Goal: Information Seeking & Learning: Learn about a topic

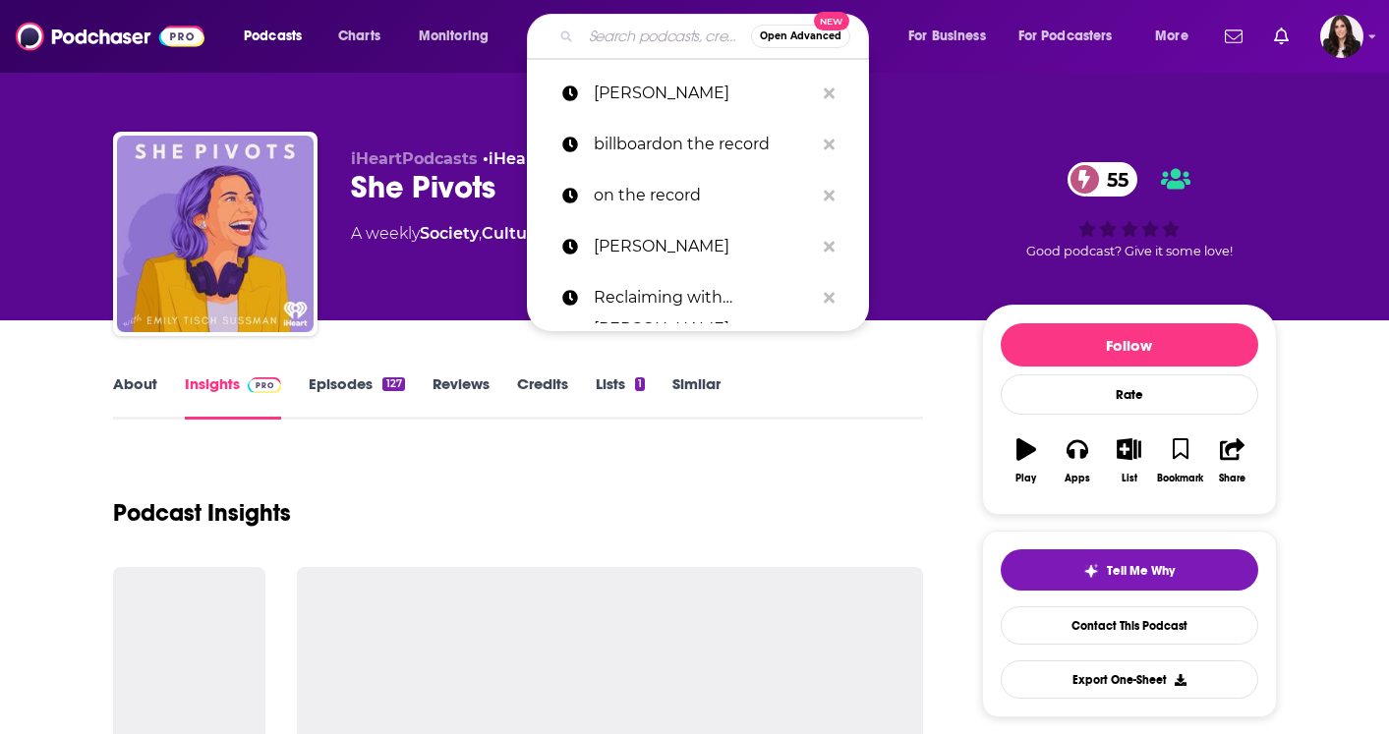
click at [634, 36] on input "Search podcasts, credits, & more..." at bounding box center [666, 36] width 170 height 31
paste input "THE [PERSON_NAME] PODCAST"
type input "THE [PERSON_NAME] PODCAST"
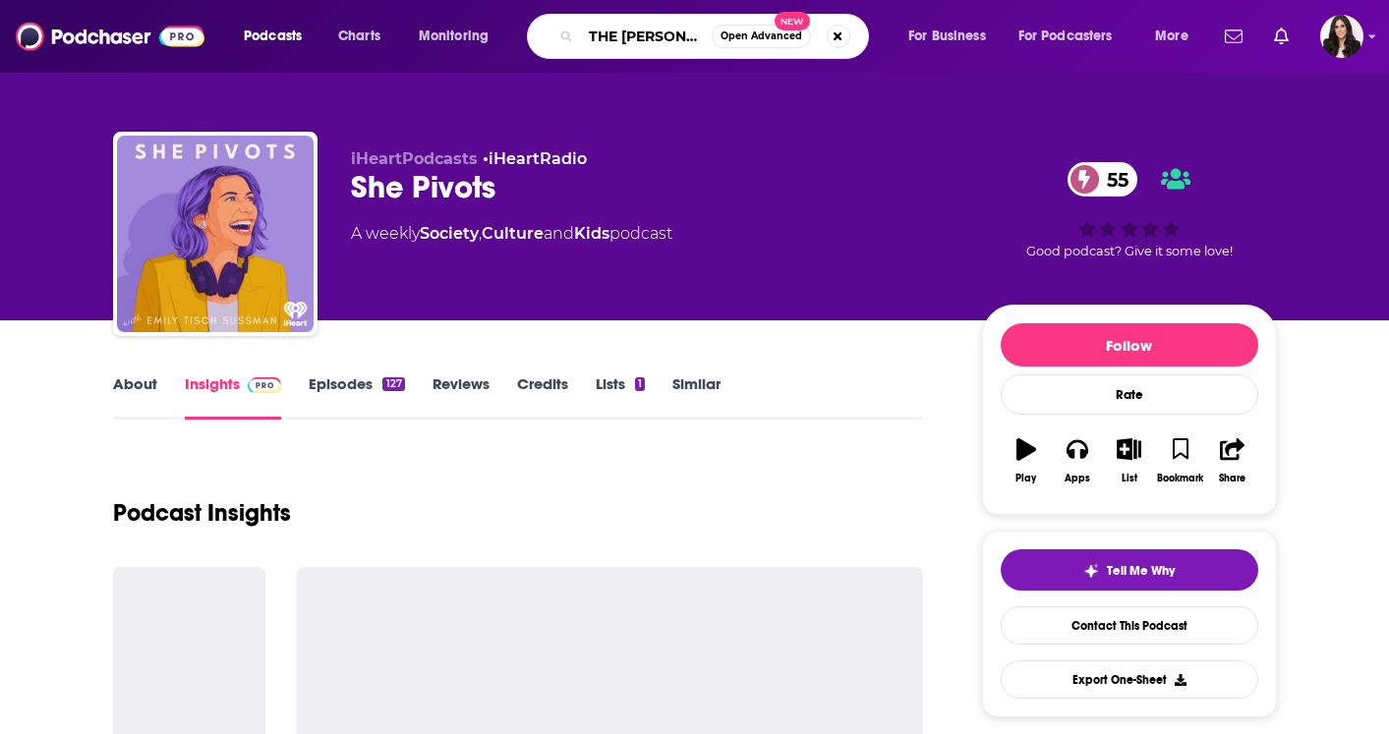
scroll to position [0, 105]
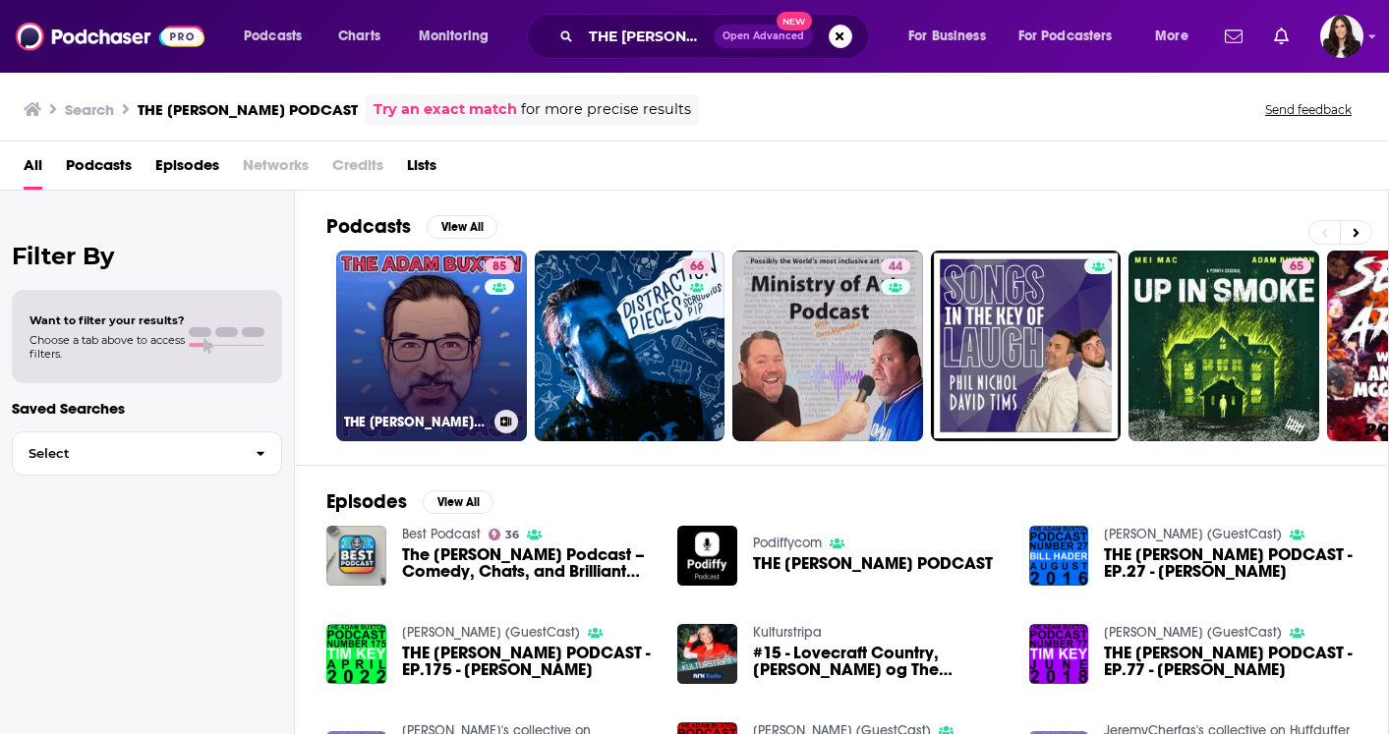
click at [431, 318] on link "85 THE [PERSON_NAME] PODCAST" at bounding box center [431, 346] width 191 height 191
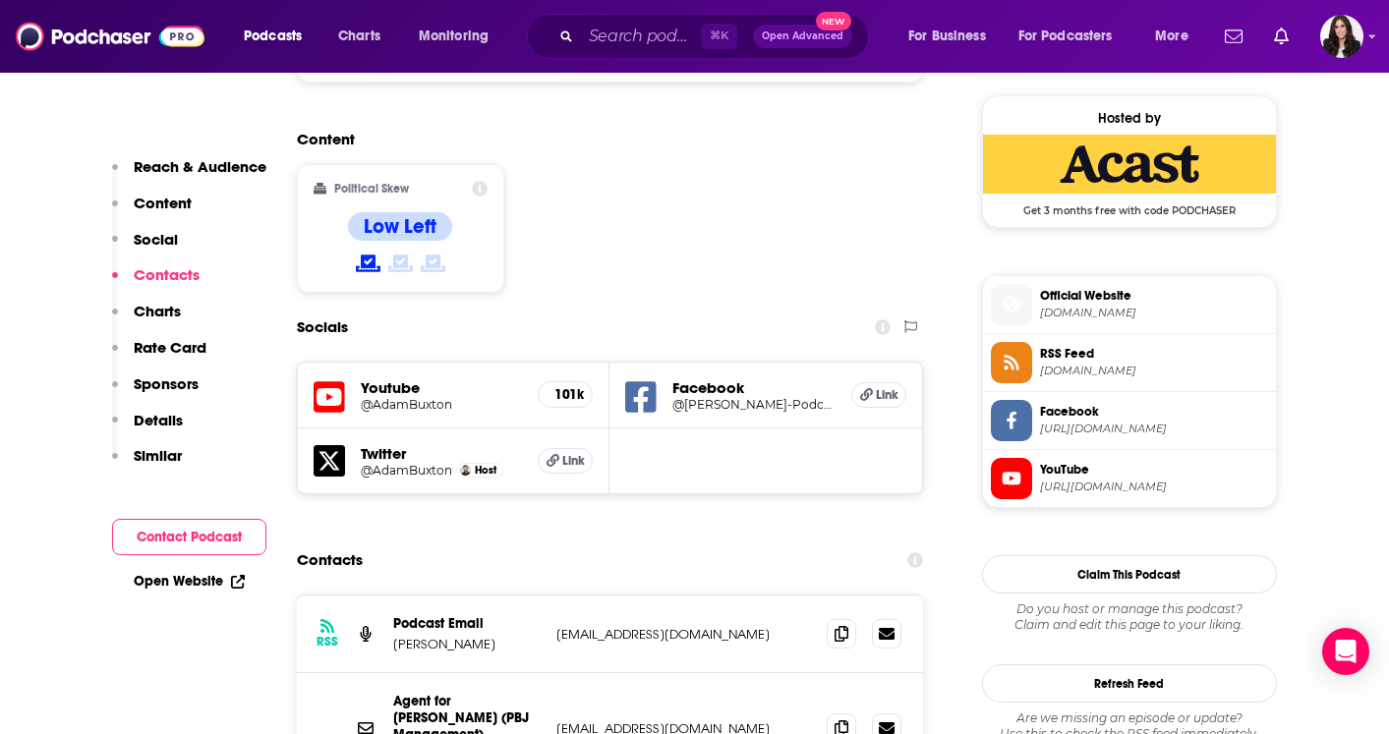
scroll to position [1554, 0]
